Goal: Book appointment/travel/reservation

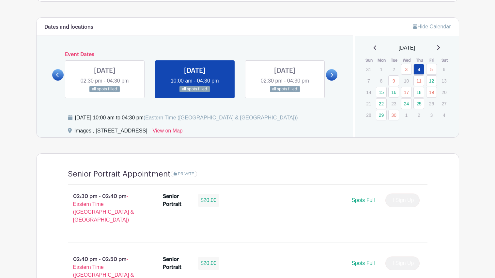
scroll to position [326, 0]
click at [105, 93] on link at bounding box center [105, 93] width 0 height 0
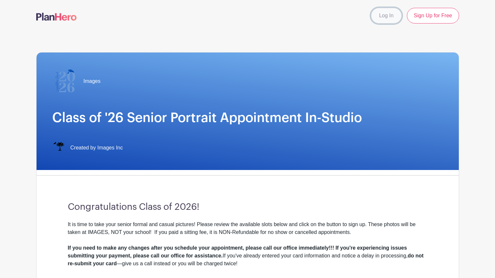
click at [382, 13] on link "Log In" at bounding box center [386, 16] width 31 height 16
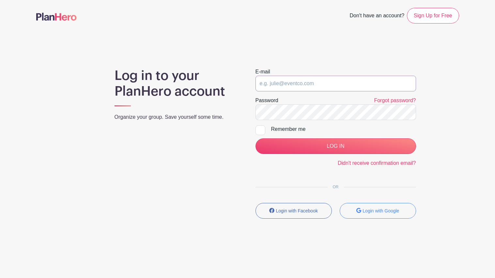
click at [296, 82] on input "email" at bounding box center [336, 84] width 161 height 16
type input "[EMAIL_ADDRESS][DOMAIN_NAME]"
click at [256, 138] on input "LOG IN" at bounding box center [336, 146] width 161 height 16
